Goal: Task Accomplishment & Management: Manage account settings

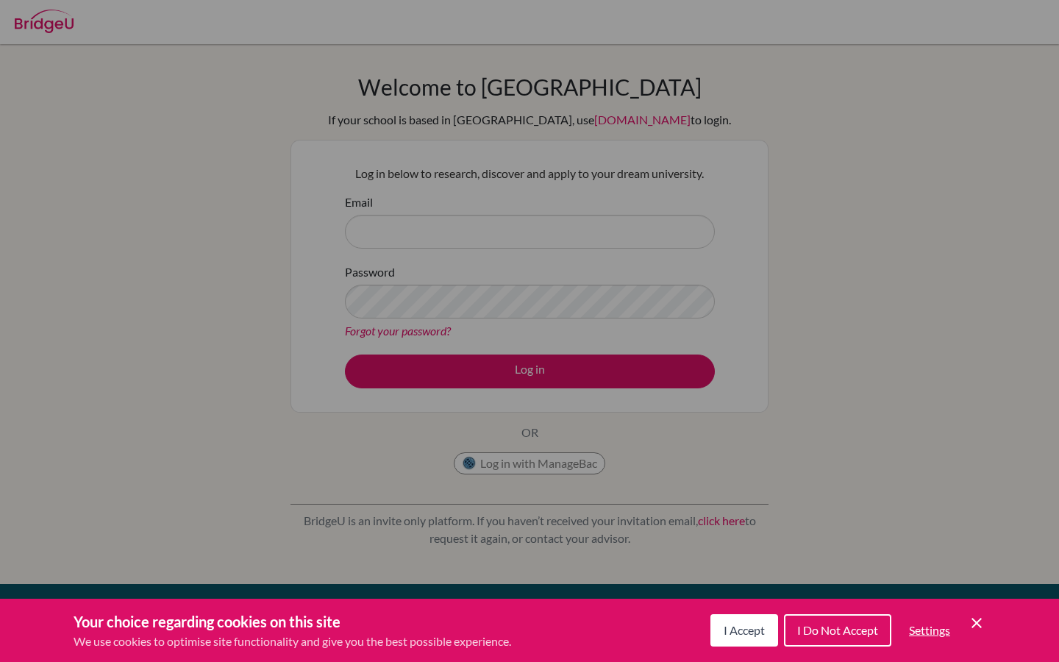
click at [380, 235] on div "Cookie Preferences" at bounding box center [529, 331] width 1059 height 662
click at [535, 460] on div "Cookie Preferences" at bounding box center [529, 331] width 1059 height 662
click at [979, 625] on icon "Save and close" at bounding box center [976, 623] width 10 height 10
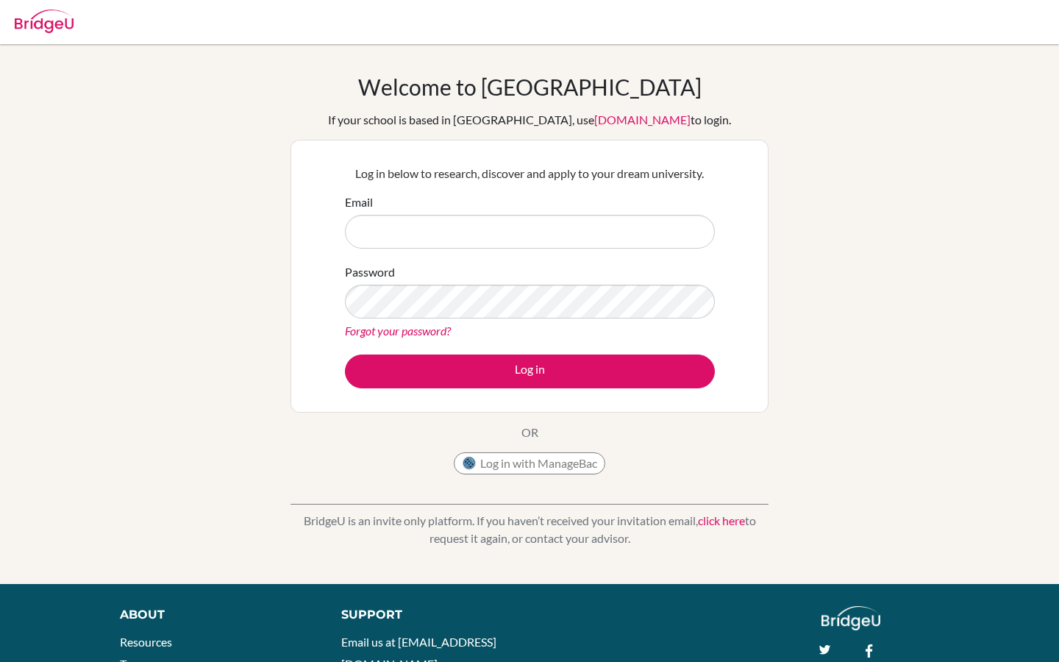
click at [388, 207] on div "Email" at bounding box center [530, 220] width 370 height 55
click at [388, 226] on input "Email" at bounding box center [530, 232] width 370 height 34
type input "[PERSON_NAME][EMAIL_ADDRESS][PERSON_NAME][DOMAIN_NAME]"
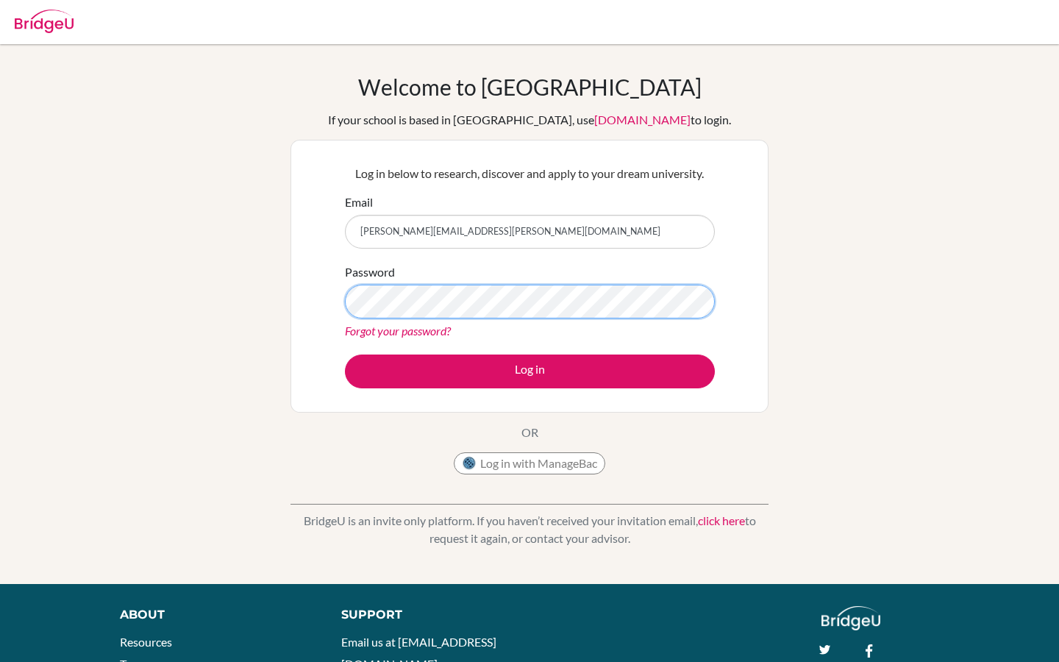
click at [345, 354] on button "Log in" at bounding box center [530, 371] width 370 height 34
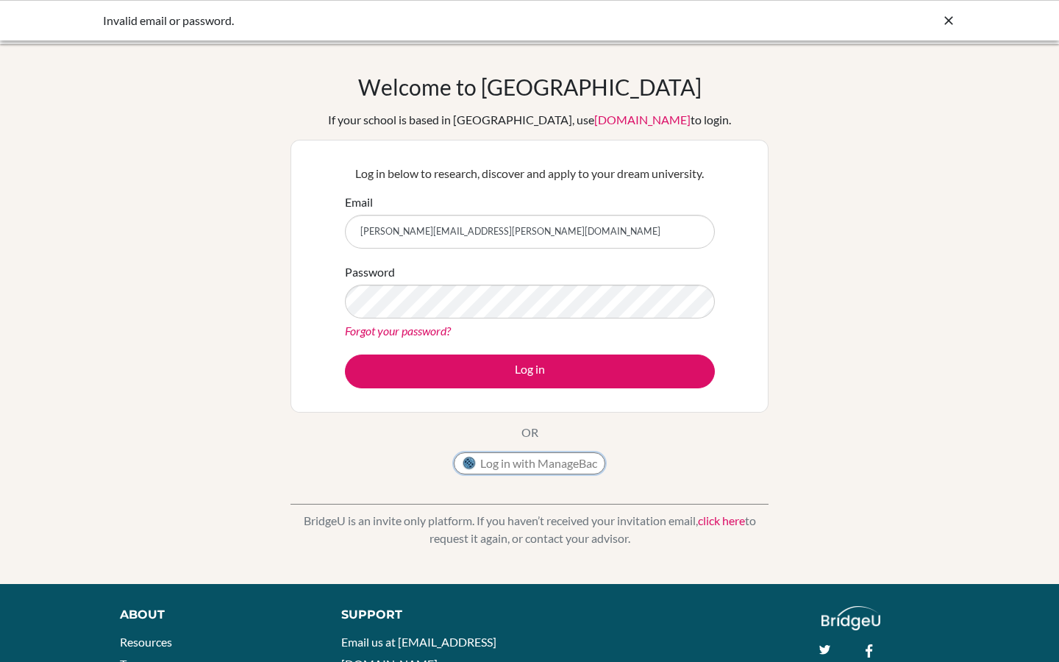
click at [508, 461] on button "Log in with ManageBac" at bounding box center [529, 463] width 151 height 22
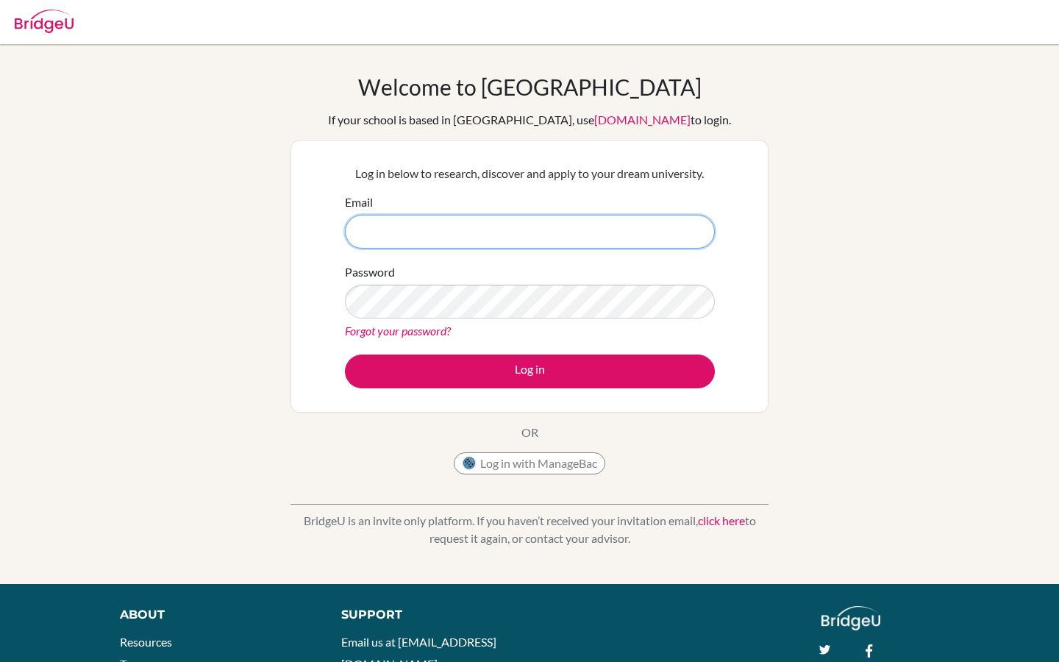
click at [410, 233] on input "Email" at bounding box center [530, 232] width 370 height 34
type input "[PERSON_NAME][EMAIL_ADDRESS][PERSON_NAME][DOMAIN_NAME]"
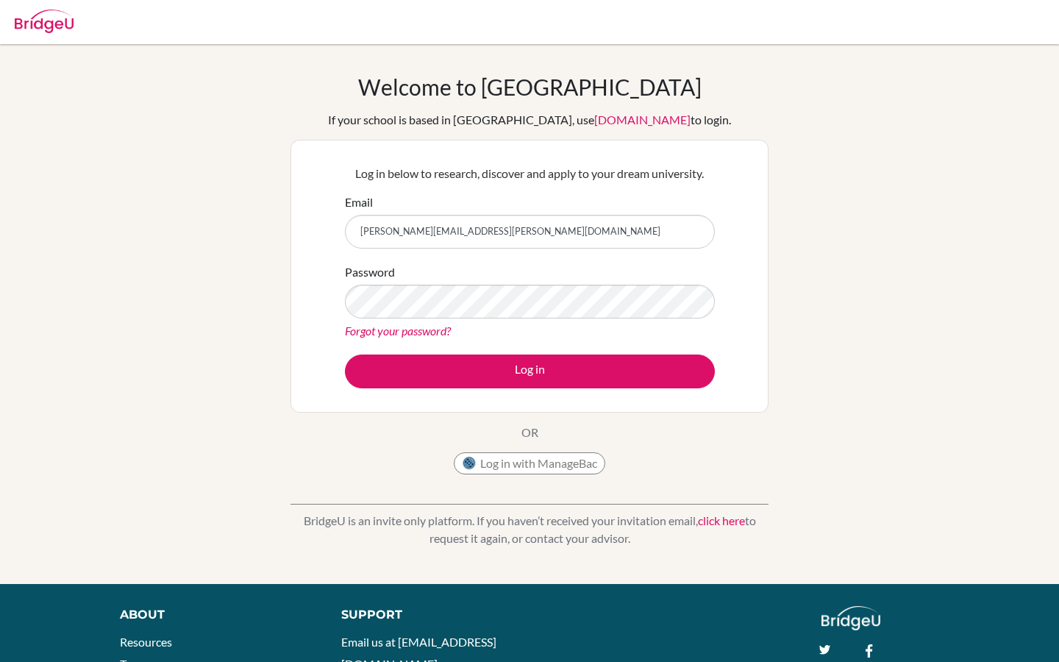
click at [393, 332] on link "Forgot your password?" at bounding box center [398, 331] width 106 height 14
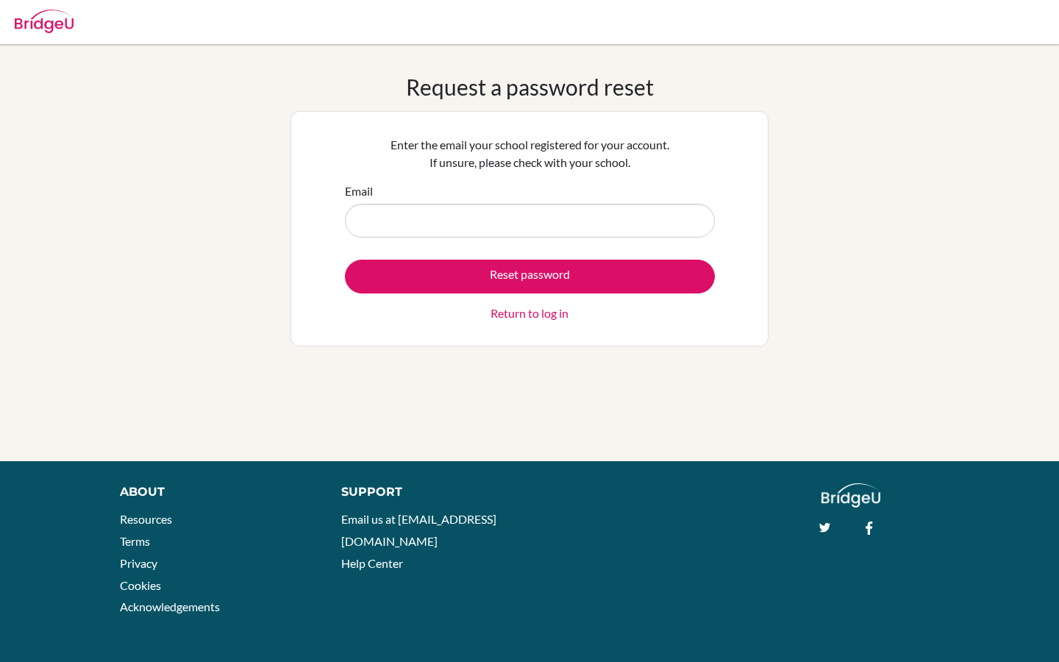
click at [395, 212] on input "Email" at bounding box center [530, 221] width 370 height 34
type input "[PERSON_NAME][EMAIL_ADDRESS][PERSON_NAME][DOMAIN_NAME]"
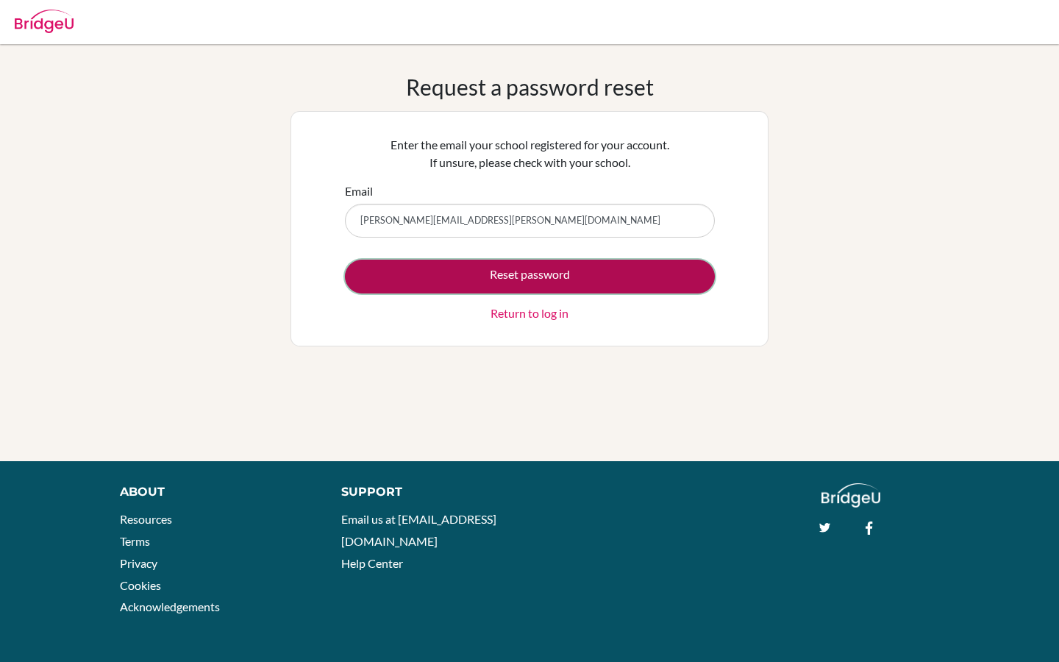
click at [449, 288] on button "Reset password" at bounding box center [530, 277] width 370 height 34
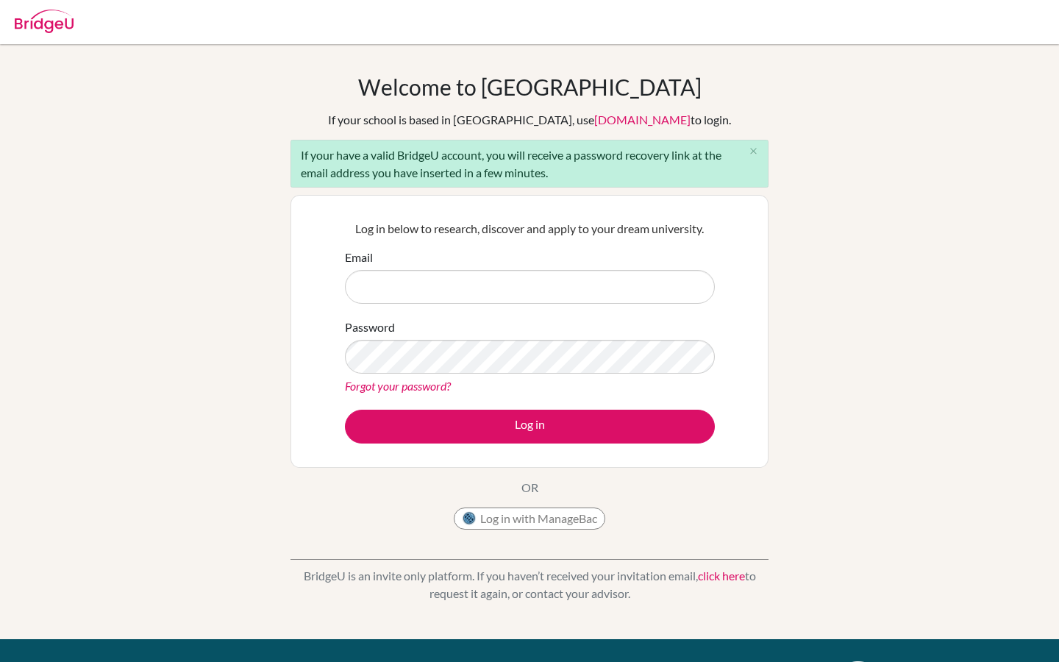
drag, startPoint x: 494, startPoint y: 154, endPoint x: 599, endPoint y: 199, distance: 114.6
click at [610, 199] on div "Welcome to BridgeU If your school is based in China, use app.bridge-u.com.cn to…" at bounding box center [529, 305] width 478 height 463
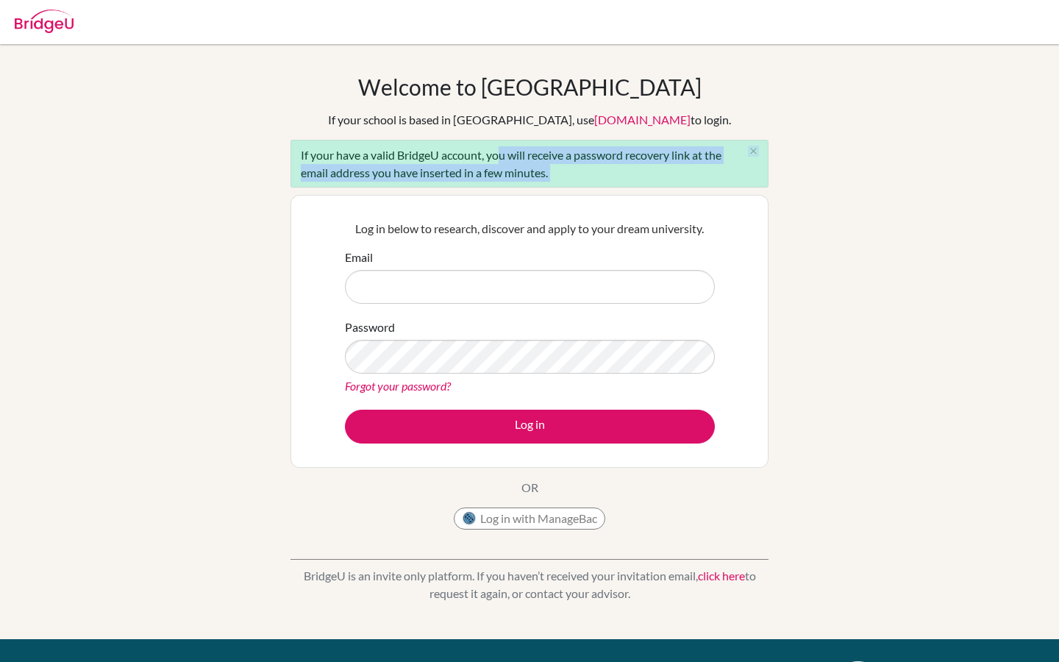
click at [590, 178] on div "If your have a valid BridgeU account, you will receive a password recovery link…" at bounding box center [529, 164] width 478 height 48
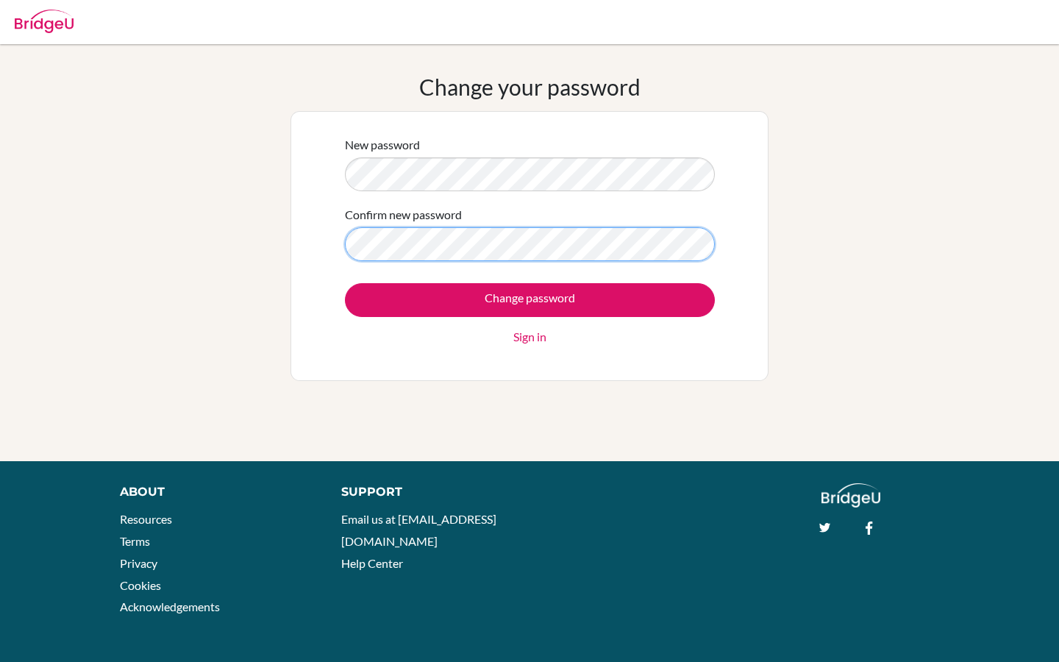
click at [345, 283] on input "Change password" at bounding box center [530, 300] width 370 height 34
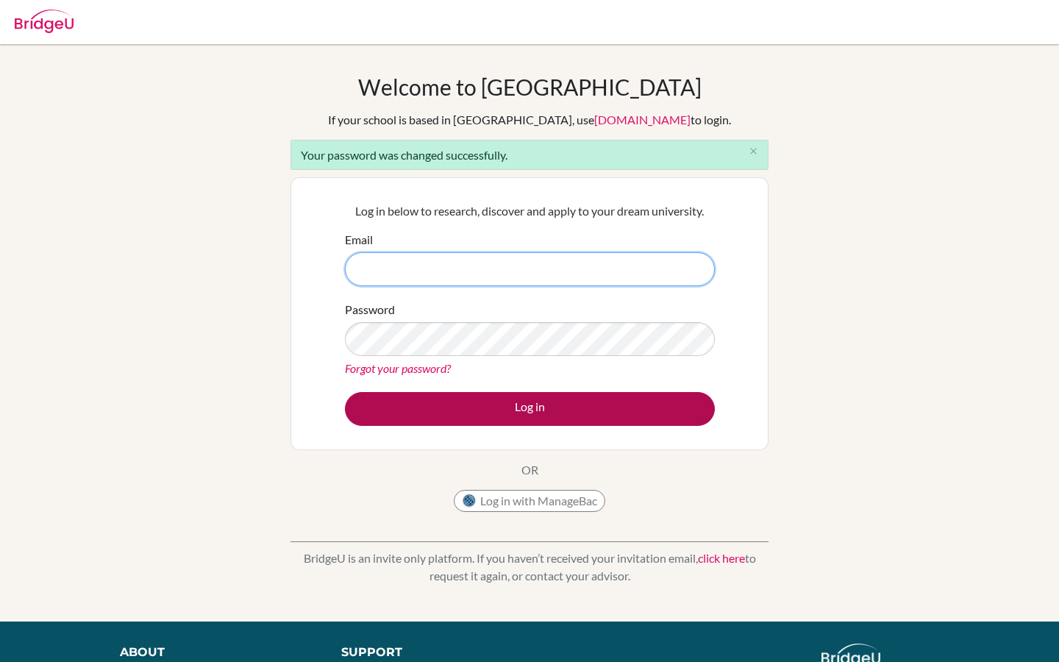
type input "[PERSON_NAME][EMAIL_ADDRESS][PERSON_NAME][DOMAIN_NAME]"
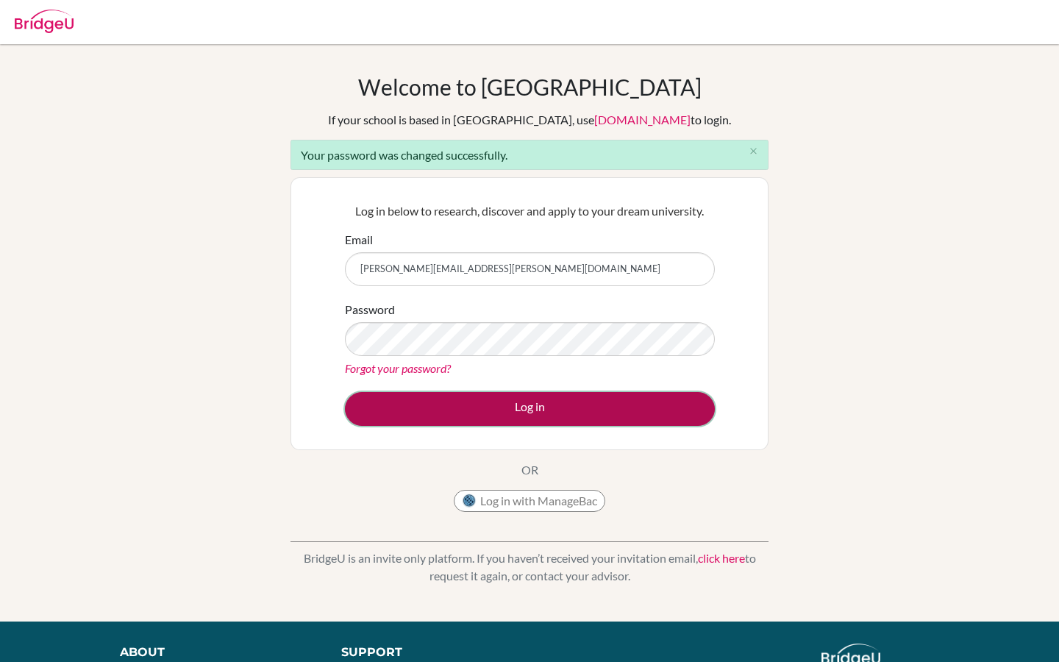
click at [574, 414] on button "Log in" at bounding box center [530, 409] width 370 height 34
